Goal: Task Accomplishment & Management: Manage account settings

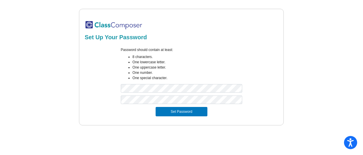
click at [156, 107] on button "Set Password" at bounding box center [181, 111] width 51 height 9
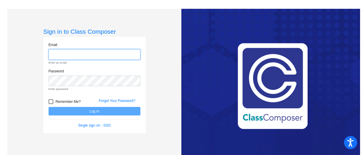
type input "[EMAIL_ADDRESS][DOMAIN_NAME]"
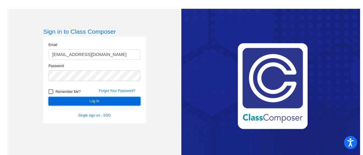
click at [94, 103] on button "Log In" at bounding box center [95, 101] width 92 height 8
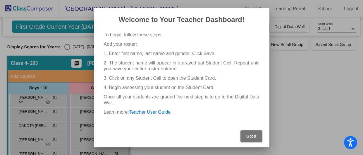
click at [249, 135] on span "Got It" at bounding box center [251, 136] width 10 height 5
